Goal: Information Seeking & Learning: Learn about a topic

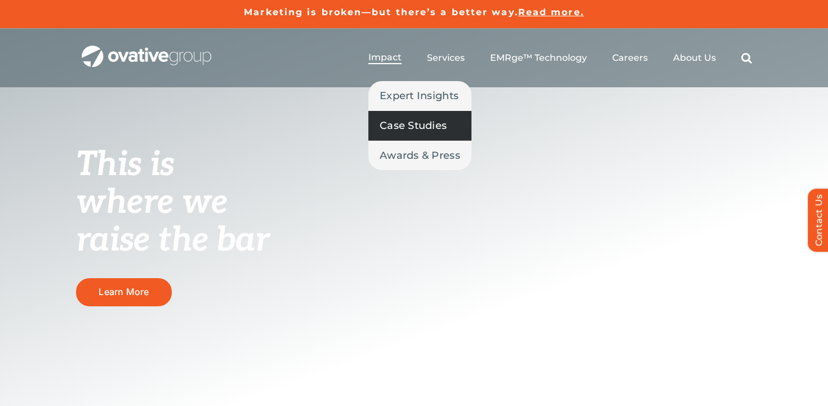
click at [408, 122] on span "Case Studies" at bounding box center [412, 126] width 67 height 16
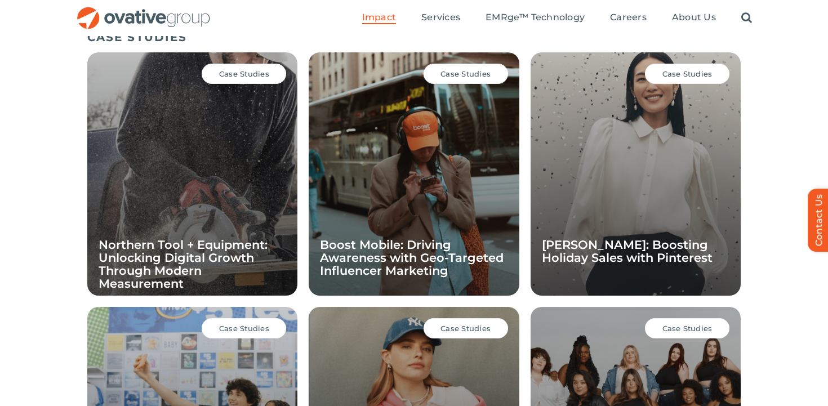
scroll to position [794, 0]
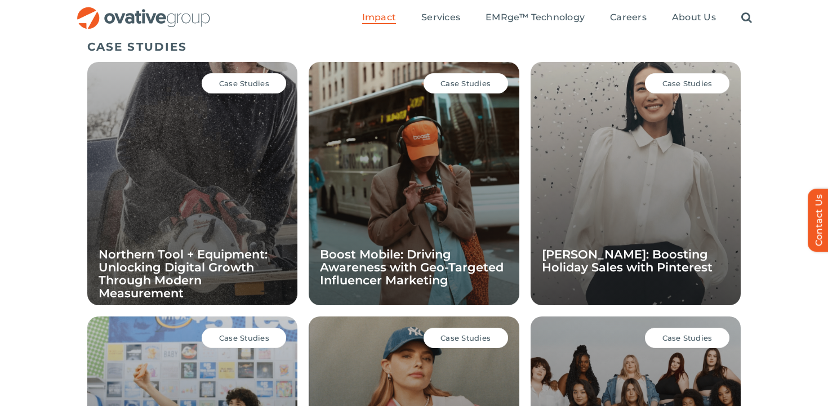
click at [247, 84] on span "Case Studies" at bounding box center [244, 83] width 50 height 9
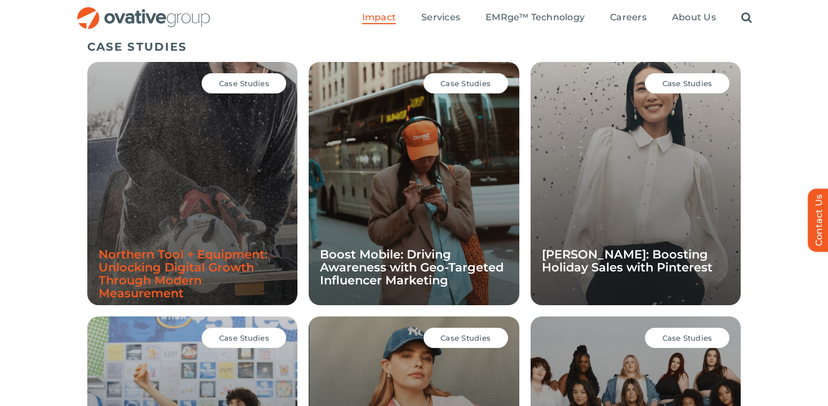
click at [174, 264] on link "Northern Tool + Equipment: Unlocking Digital Growth Through Modern Measurement" at bounding box center [183, 273] width 169 height 53
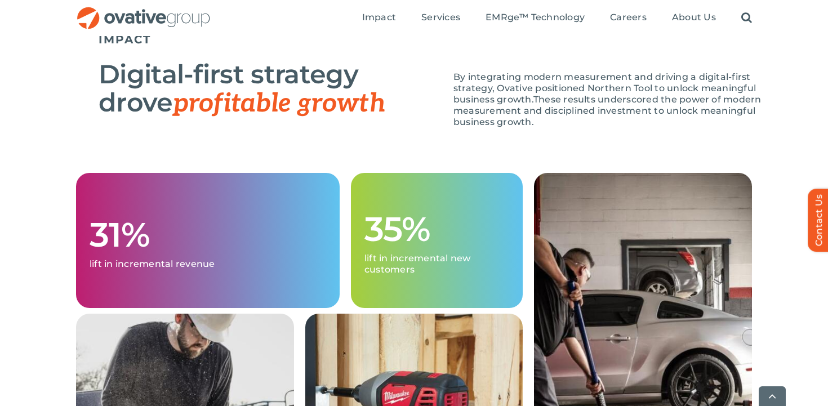
scroll to position [1255, 0]
